Goal: Navigation & Orientation: Find specific page/section

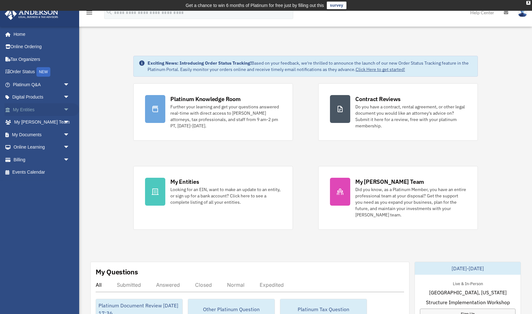
click at [30, 113] on link "My Entities arrow_drop_down" at bounding box center [41, 109] width 75 height 13
click at [28, 109] on link "My Entities arrow_drop_down" at bounding box center [41, 109] width 75 height 13
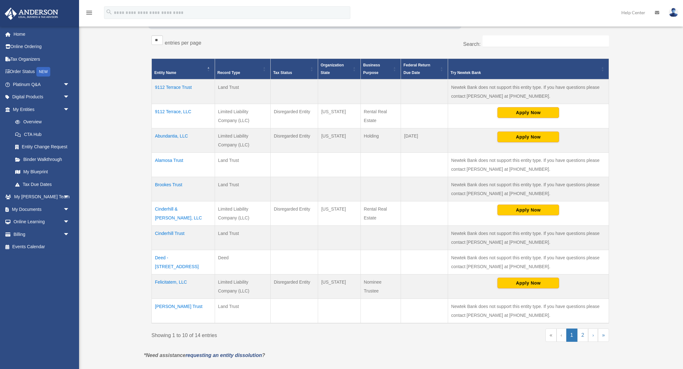
scroll to position [120, 0]
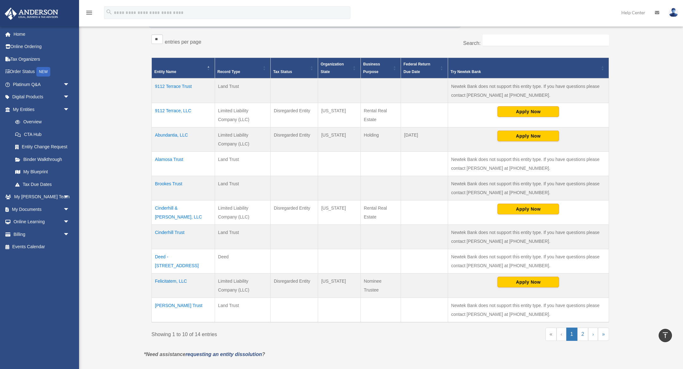
click at [171, 207] on td "Cinderhill & [PERSON_NAME], LLC" at bounding box center [183, 213] width 63 height 24
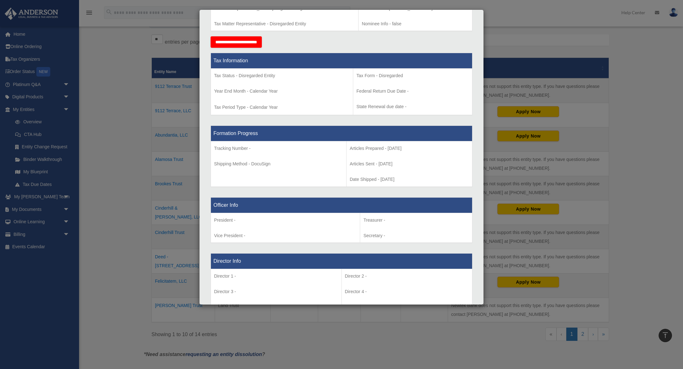
scroll to position [0, 0]
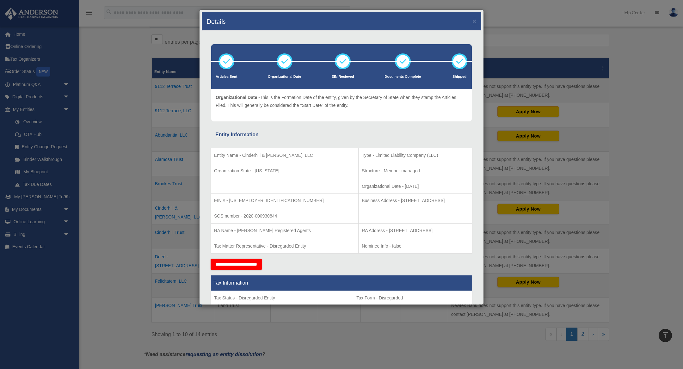
click at [127, 130] on div "Details × Articles Sent Organizational Date" at bounding box center [341, 184] width 683 height 369
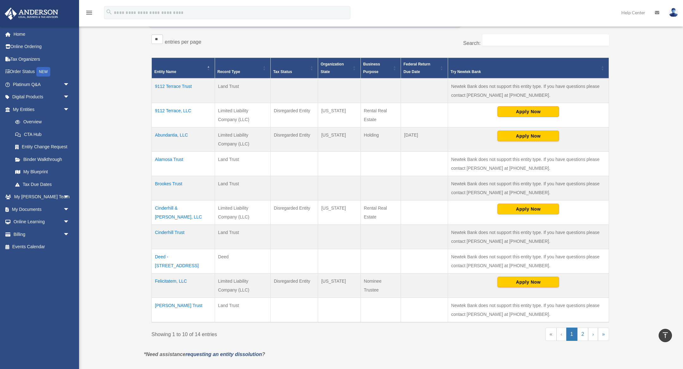
click at [172, 233] on td "Cinderhill Trust" at bounding box center [183, 237] width 63 height 24
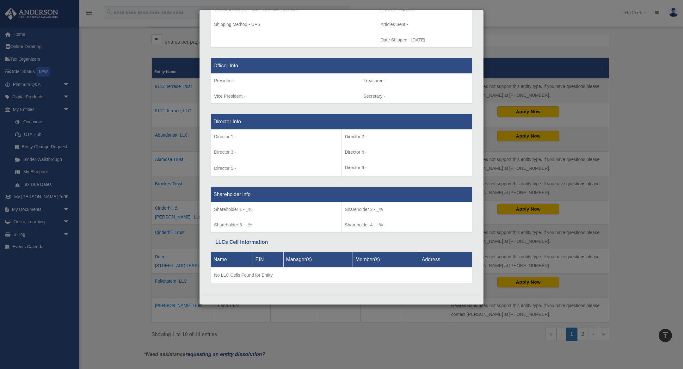
scroll to position [271, 0]
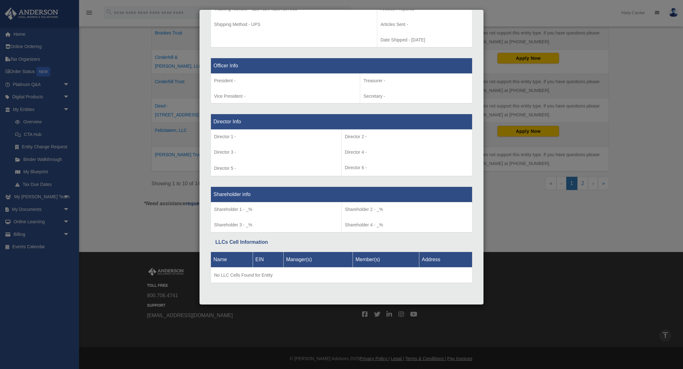
click at [117, 171] on div "Details × Articles Sent Organizational Date" at bounding box center [341, 184] width 683 height 369
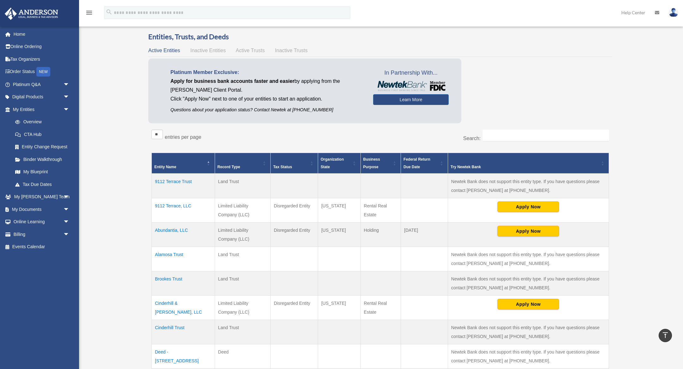
scroll to position [0, 0]
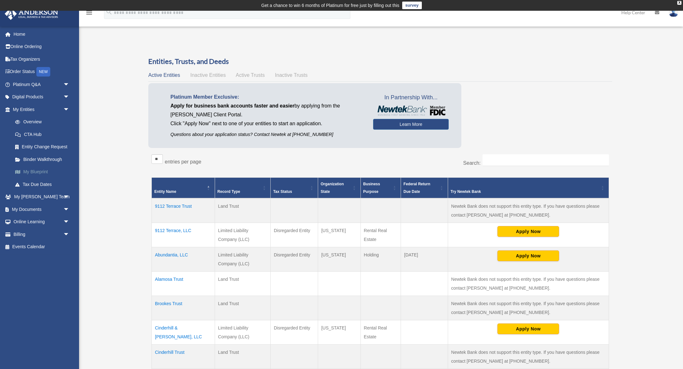
click at [42, 173] on link "My Blueprint" at bounding box center [44, 172] width 70 height 13
